Goal: Task Accomplishment & Management: Use online tool/utility

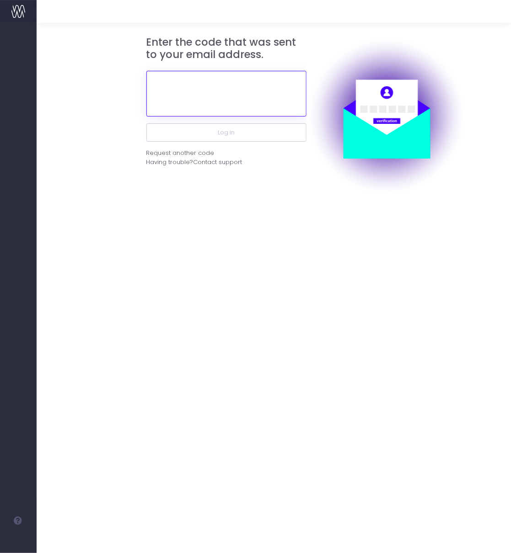
click at [237, 101] on input "text" at bounding box center [226, 94] width 160 height 46
paste input "630815"
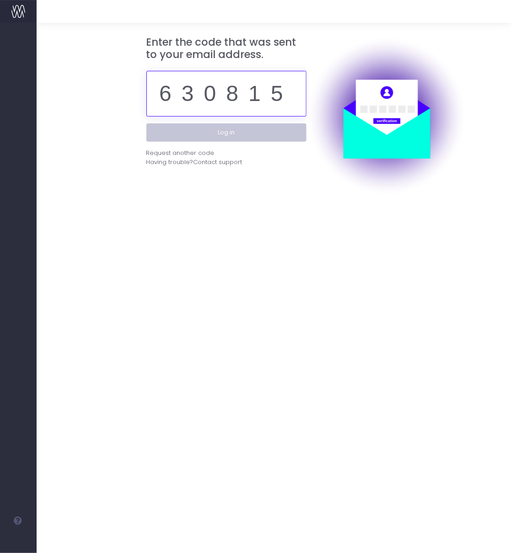
type input "630815"
click at [237, 129] on button "Log in" at bounding box center [226, 132] width 160 height 18
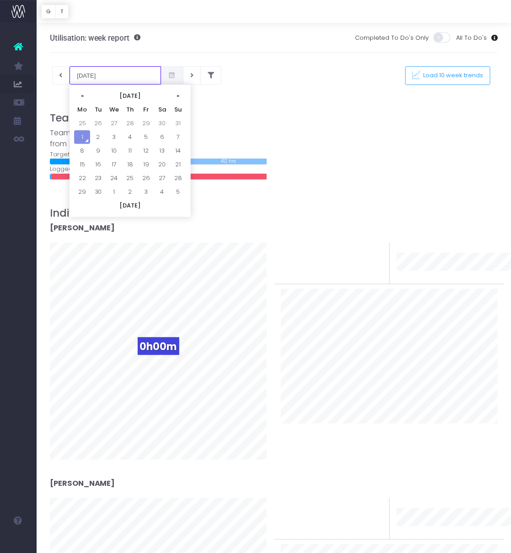
click at [107, 72] on input "[DATE]" at bounding box center [115, 75] width 91 height 18
click at [87, 119] on td "25" at bounding box center [82, 124] width 16 height 14
type input "25-08-2025"
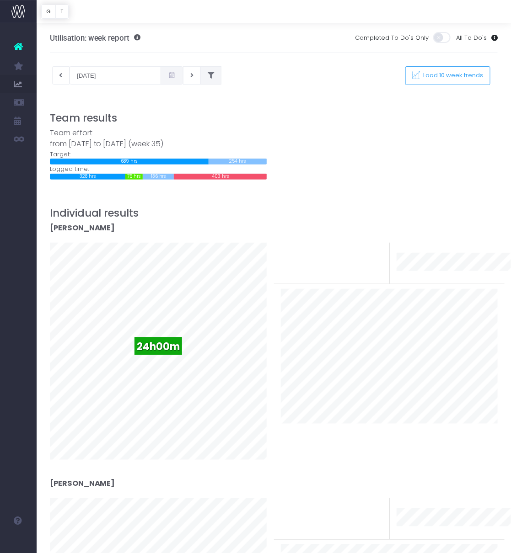
click at [200, 80] on button at bounding box center [210, 75] width 21 height 18
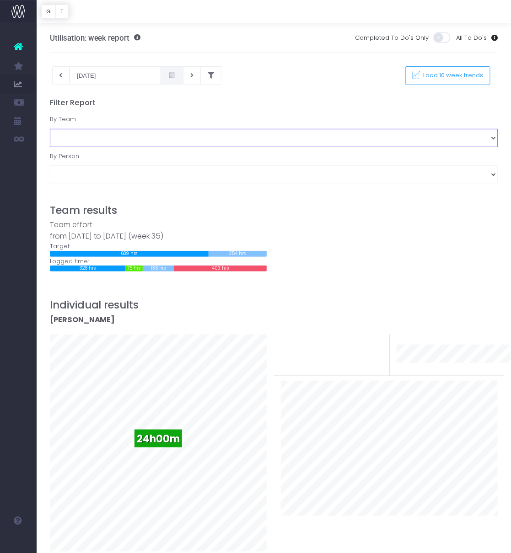
click at [209, 135] on select "Business Administration Creative Strategy and Production Development Film Marke…" at bounding box center [274, 138] width 448 height 18
select select "Project Management"
click at [50, 129] on select "Business Administration Creative Strategy and Production Development Film Marke…" at bounding box center [274, 138] width 448 height 18
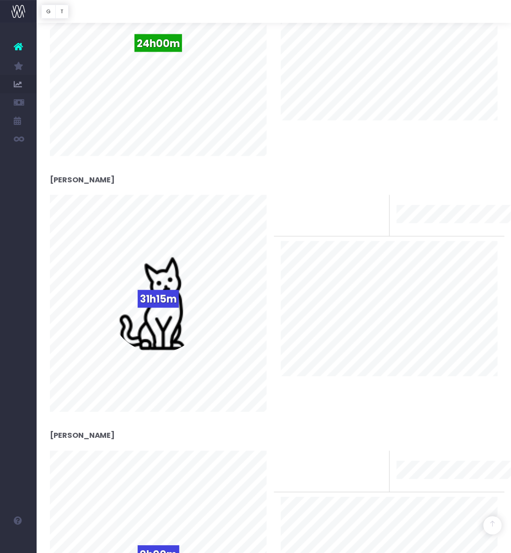
scroll to position [398, 0]
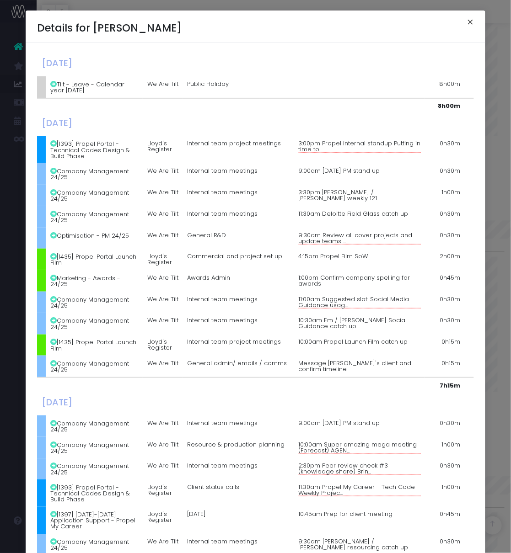
click at [468, 24] on button "×" at bounding box center [470, 23] width 19 height 15
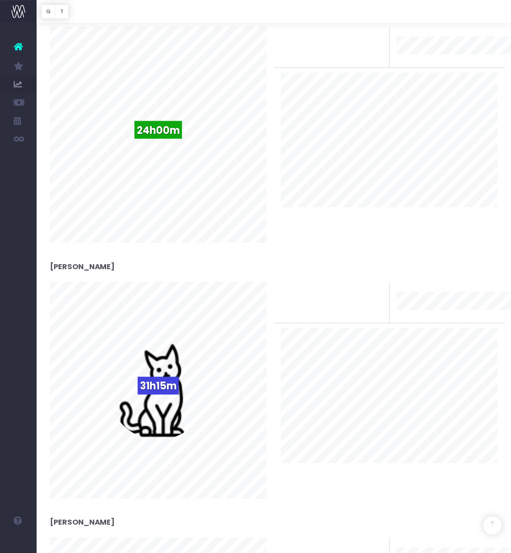
scroll to position [280, 0]
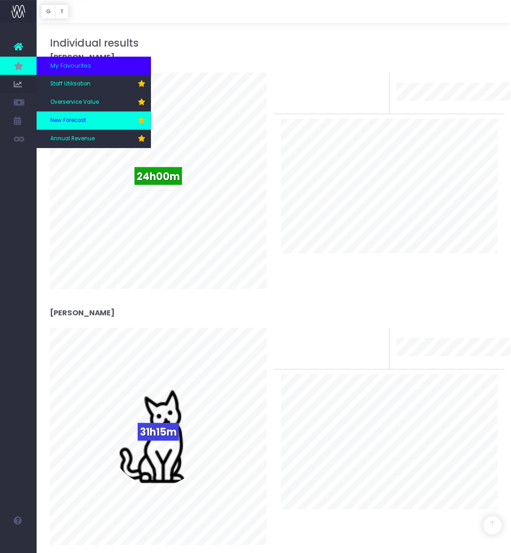
click at [91, 119] on link "New Forecast" at bounding box center [94, 121] width 114 height 18
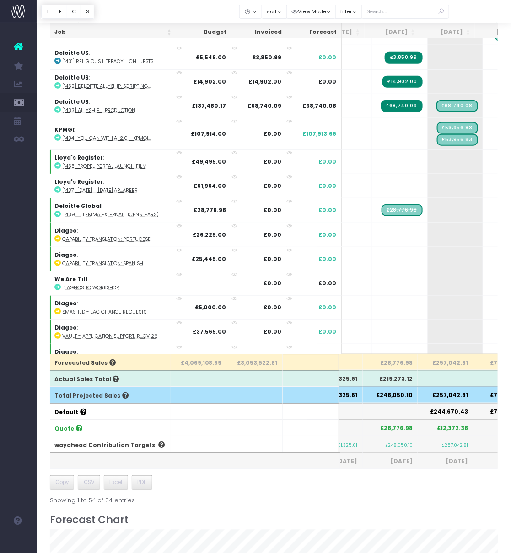
scroll to position [161, 0]
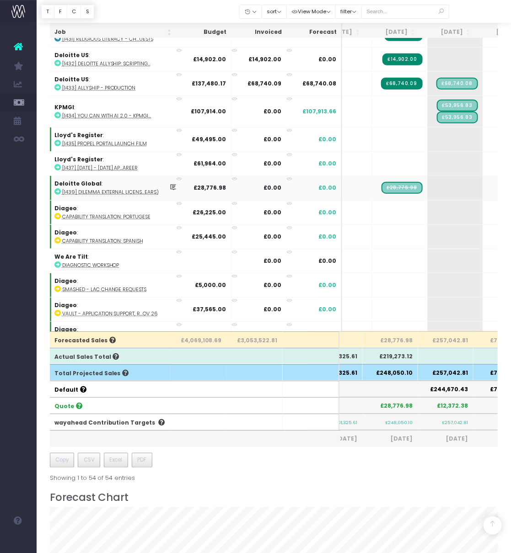
click at [392, 182] on span "£28,776.98" at bounding box center [401, 188] width 41 height 12
click at [394, 182] on span "£28,776.98" at bounding box center [401, 188] width 41 height 12
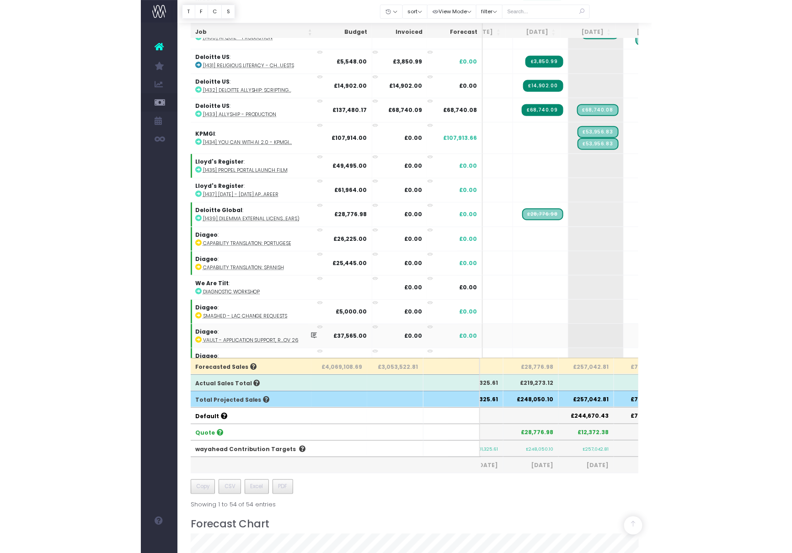
scroll to position [0, 0]
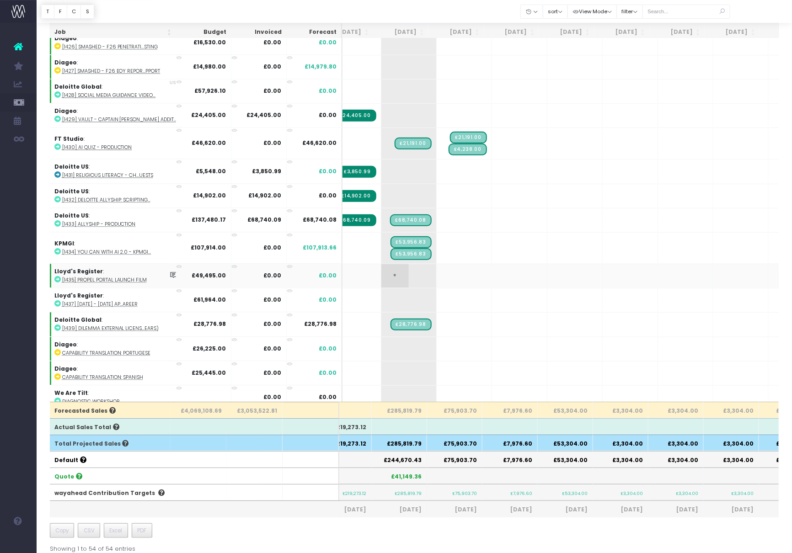
scroll to position [819, 80]
